Goal: Information Seeking & Learning: Understand process/instructions

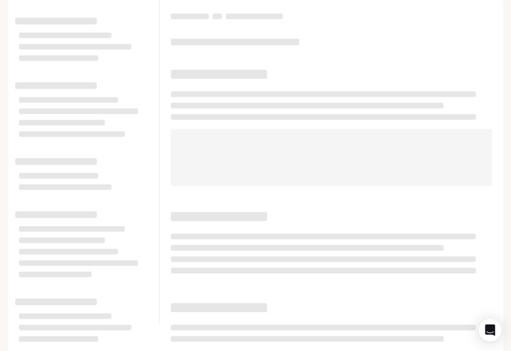
click at [322, 98] on div at bounding box center [331, 126] width 321 height 120
click at [449, 14] on span "Documentation" at bounding box center [448, 14] width 50 height 12
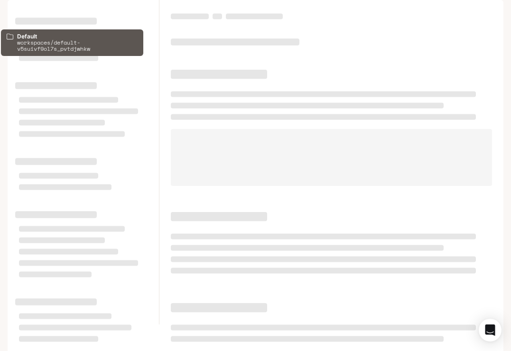
click at [29, 15] on icon "All workspaces" at bounding box center [32, 13] width 7 height 6
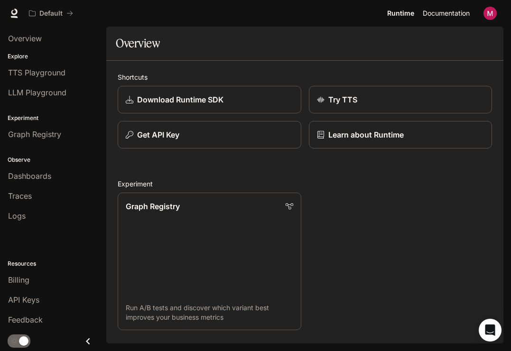
click at [452, 16] on span "Documentation" at bounding box center [446, 14] width 47 height 12
